Goal: Task Accomplishment & Management: Use online tool/utility

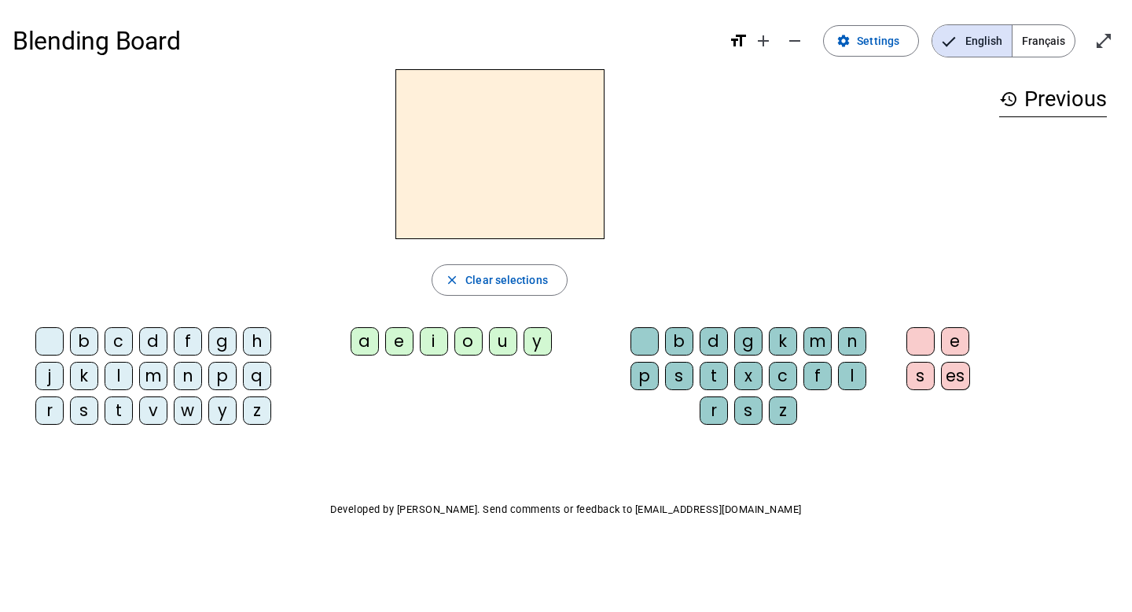
click at [1032, 42] on span "Français" at bounding box center [1043, 40] width 62 height 31
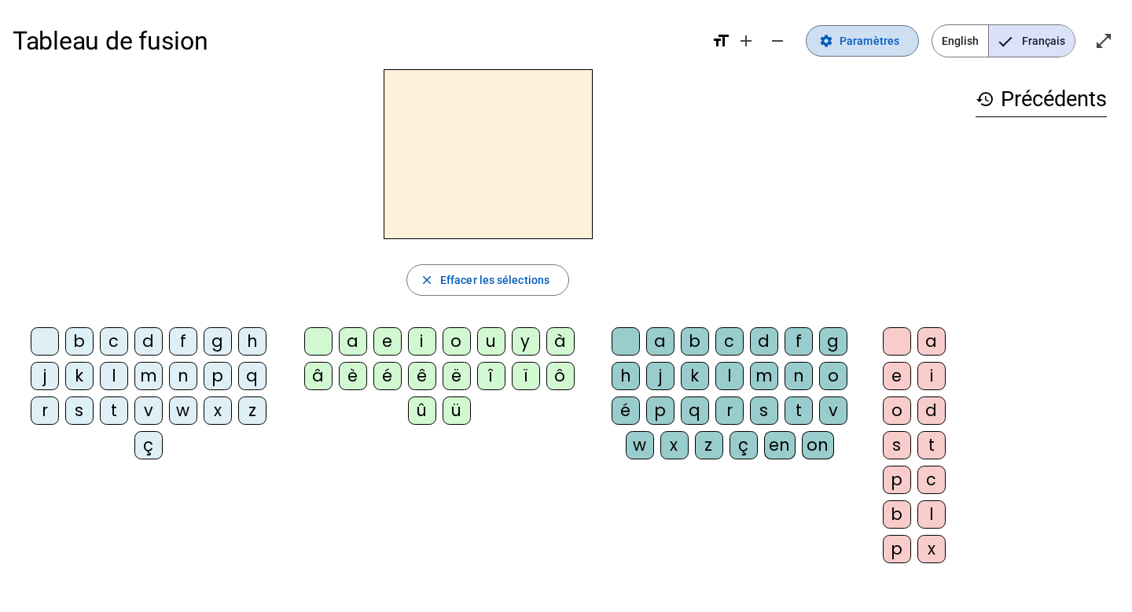
click at [882, 39] on span "Paramètres" at bounding box center [870, 40] width 60 height 19
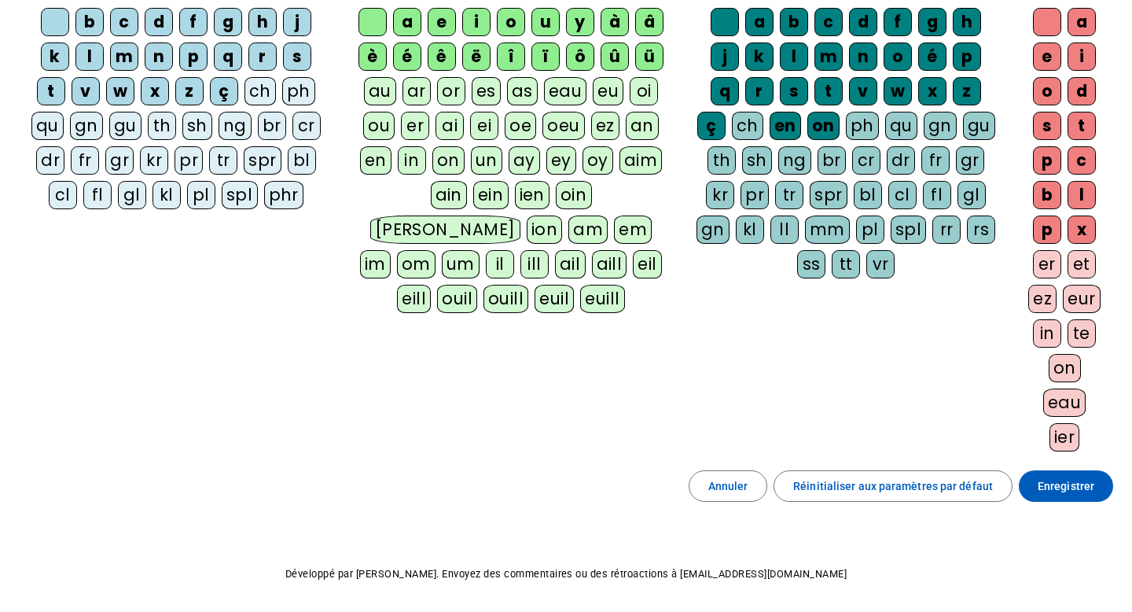
scroll to position [175, 0]
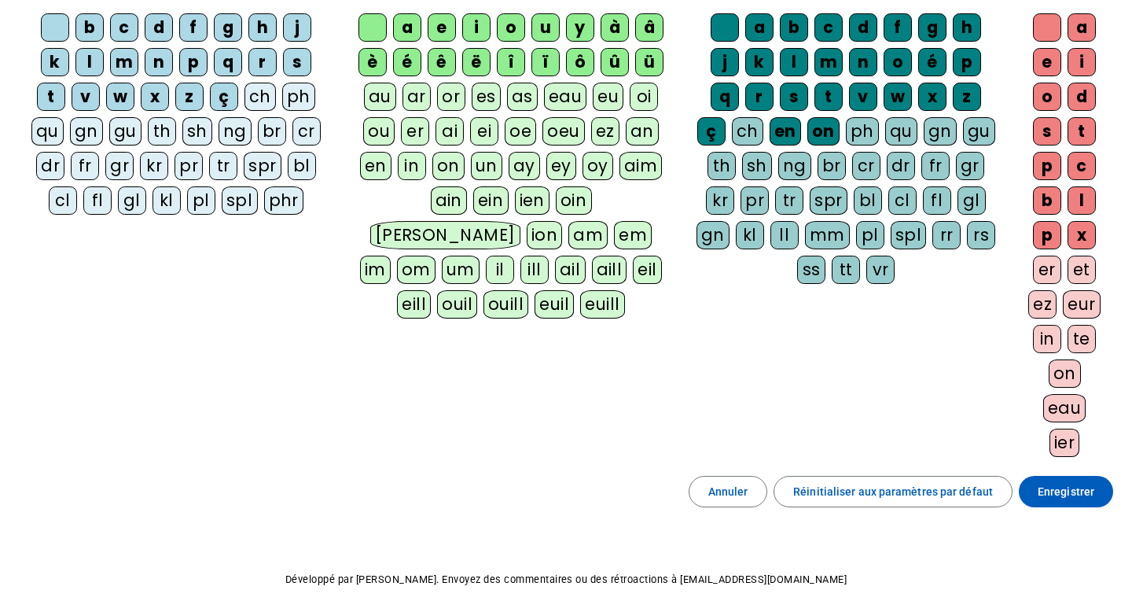
click at [550, 95] on div "eau" at bounding box center [565, 97] width 43 height 28
click at [606, 94] on div "eu" at bounding box center [608, 97] width 31 height 28
click at [1080, 498] on span "Enregistrer" at bounding box center [1066, 491] width 57 height 19
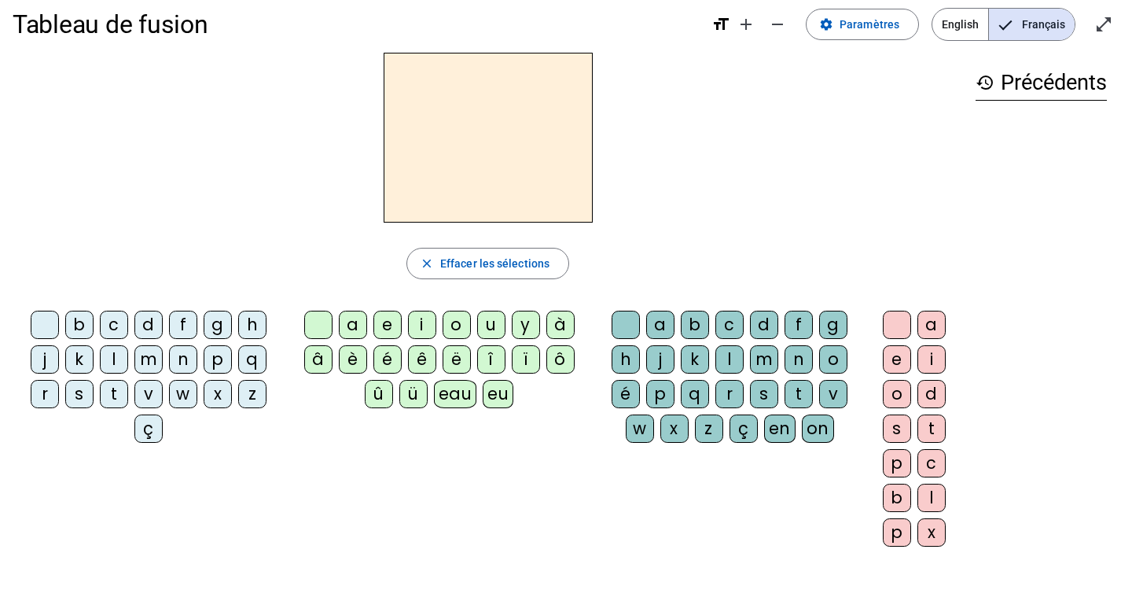
scroll to position [11, 0]
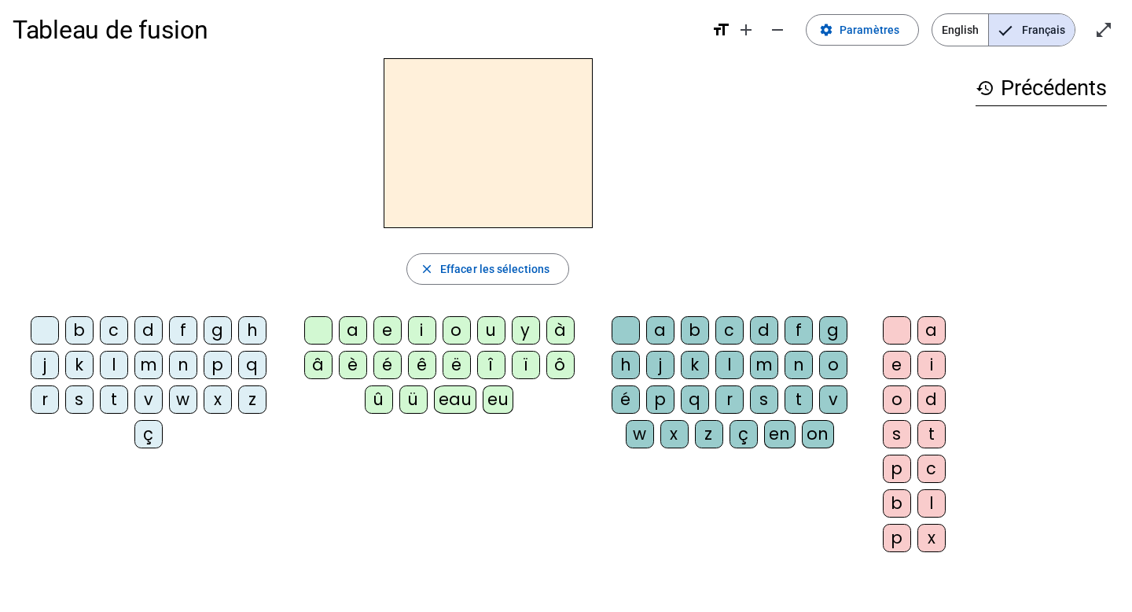
click at [116, 361] on div "l" at bounding box center [114, 365] width 28 height 28
click at [462, 399] on div "eau" at bounding box center [455, 399] width 43 height 28
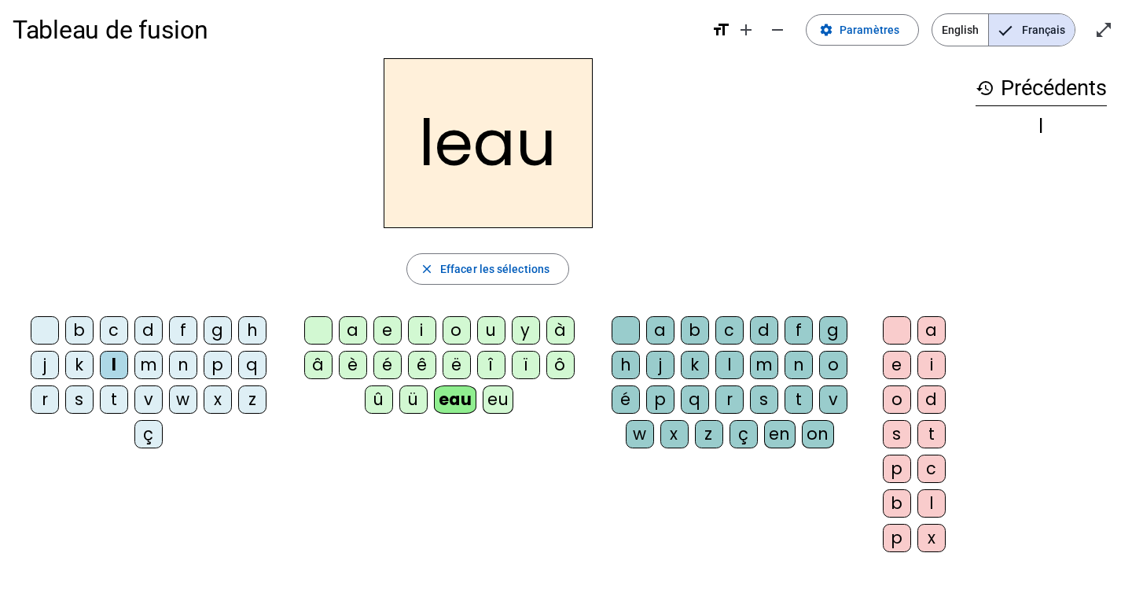
click at [83, 321] on div "b" at bounding box center [79, 330] width 28 height 28
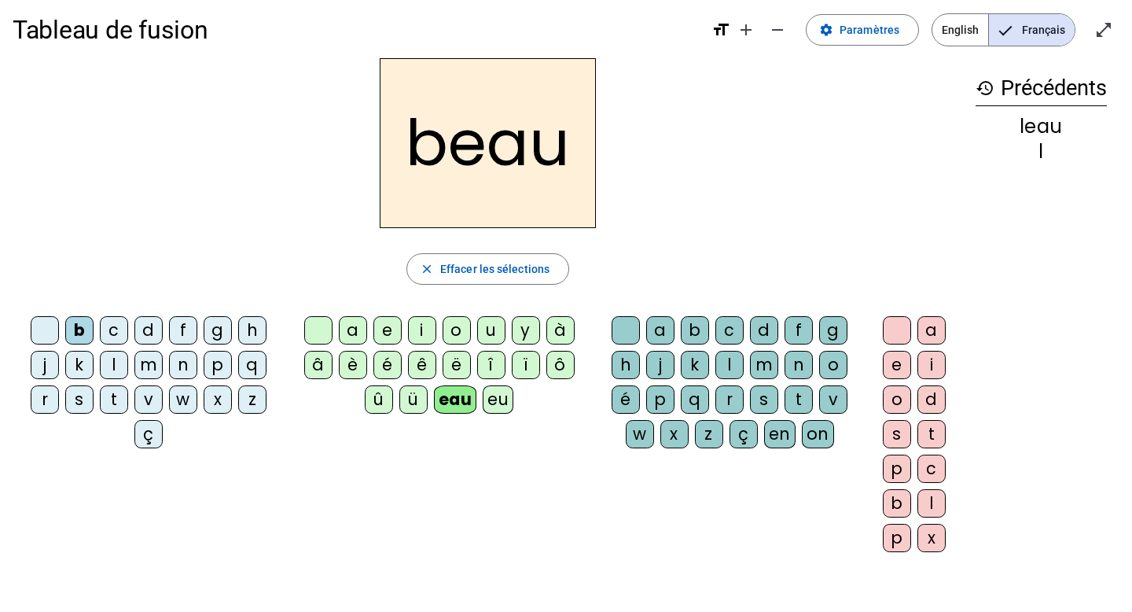
click at [767, 328] on div "d" at bounding box center [764, 330] width 28 height 28
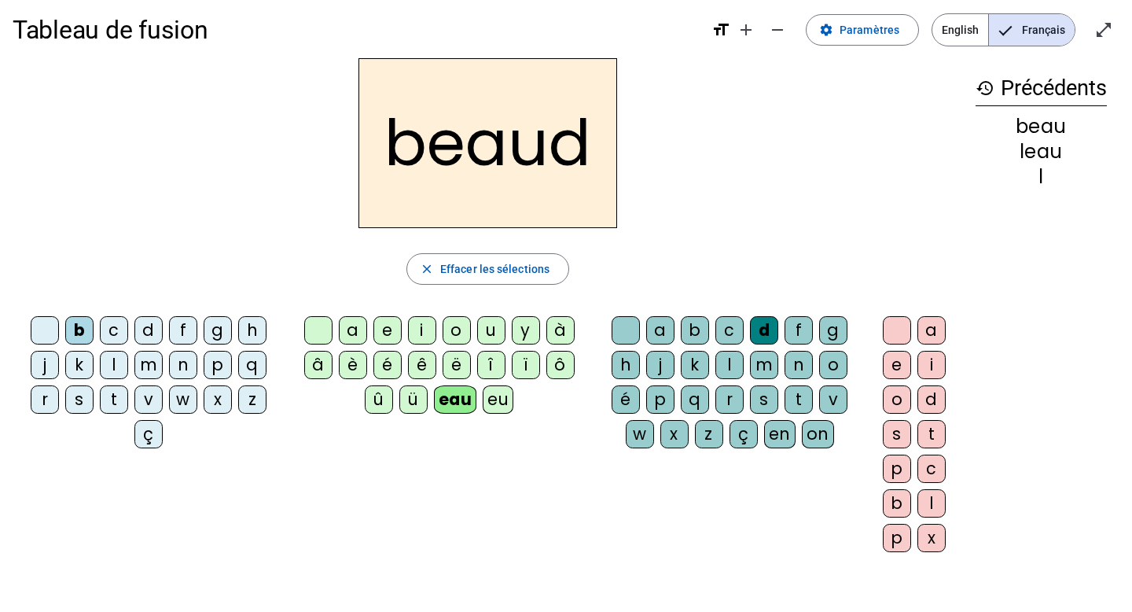
click at [805, 335] on div "f" at bounding box center [798, 330] width 28 height 28
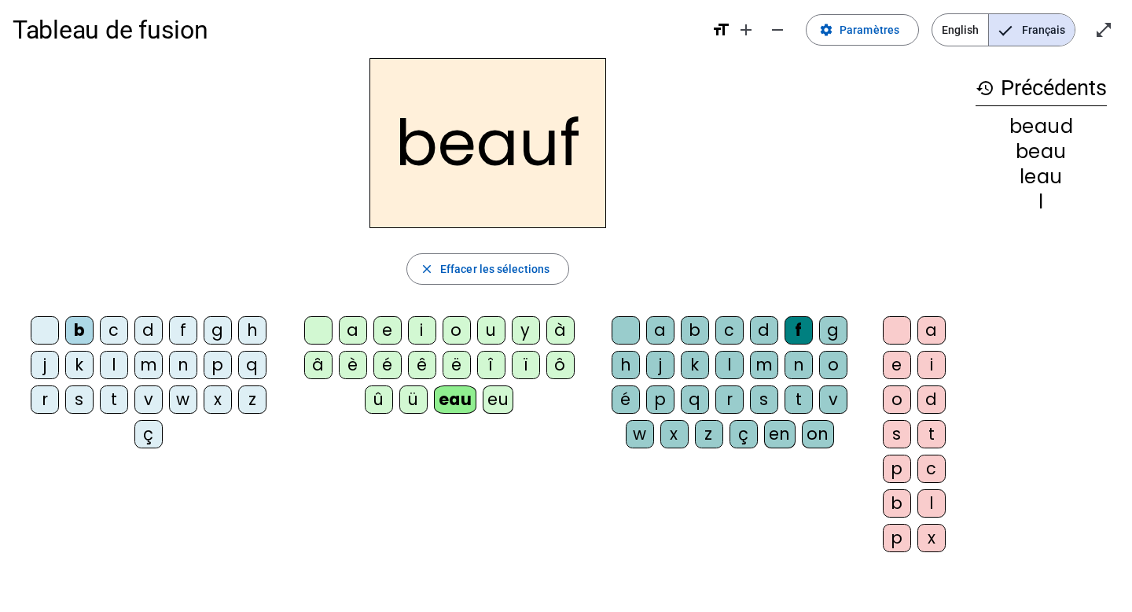
click at [34, 325] on div at bounding box center [45, 330] width 28 height 28
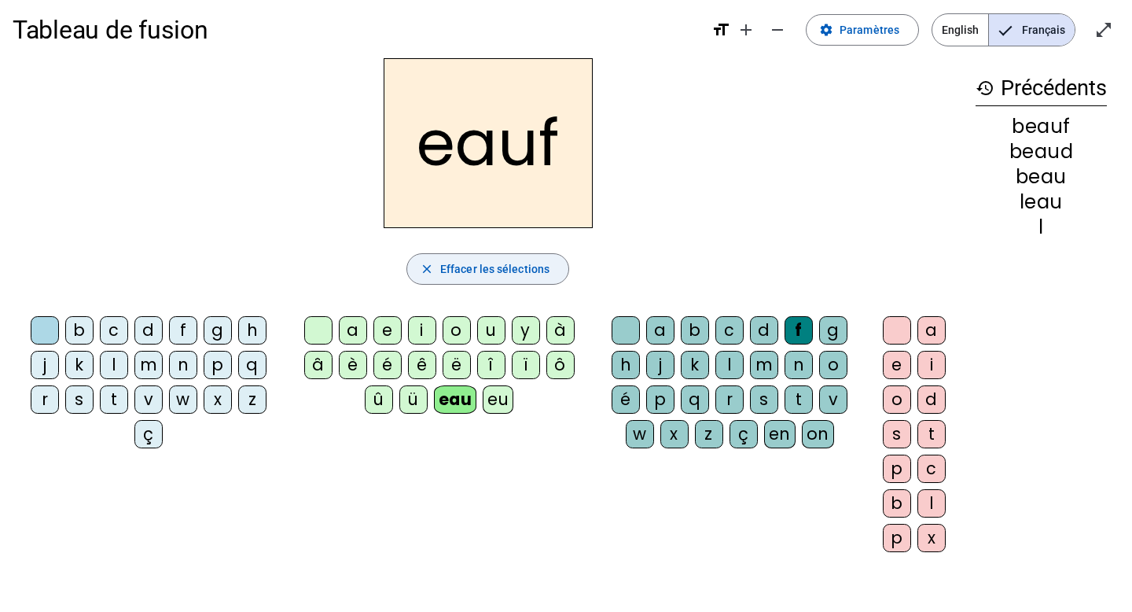
click at [435, 255] on span "button" at bounding box center [487, 269] width 161 height 38
